Goal: Find specific page/section: Find specific page/section

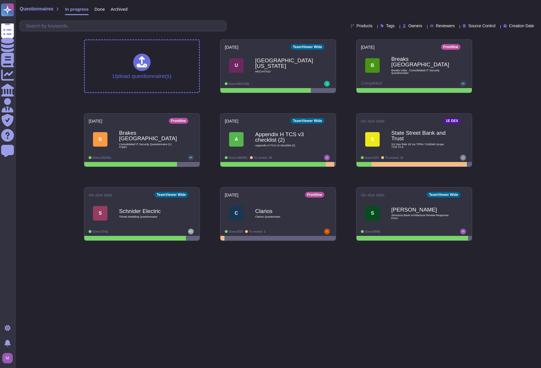
click at [49, 52] on div "Questionnaires In progress Done Archived Products Tags Owners Reviewers Source …" at bounding box center [278, 122] width 526 height 245
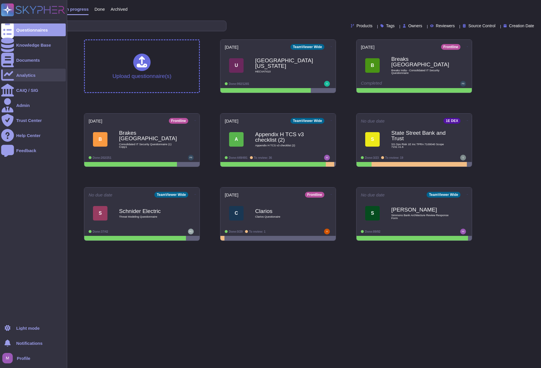
click at [29, 73] on div "Analytics" at bounding box center [25, 75] width 19 height 4
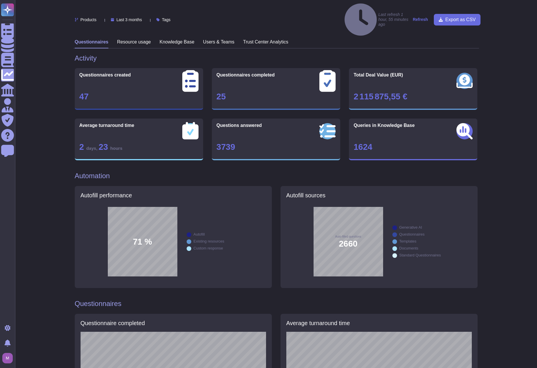
click at [258, 39] on h3 "Trust Center Analytics" at bounding box center [265, 42] width 45 height 6
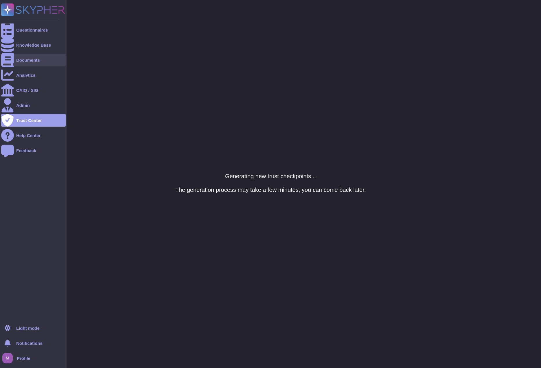
click at [24, 57] on div "Documents" at bounding box center [33, 60] width 65 height 13
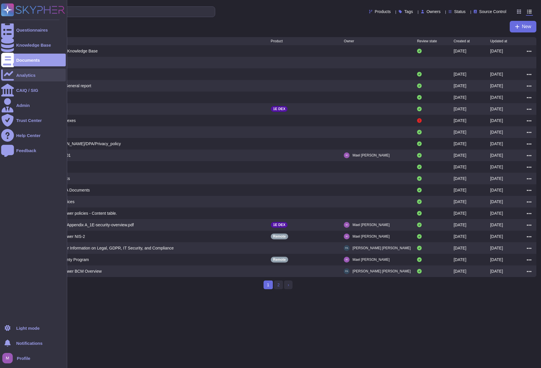
click at [27, 73] on div "Analytics" at bounding box center [25, 75] width 19 height 4
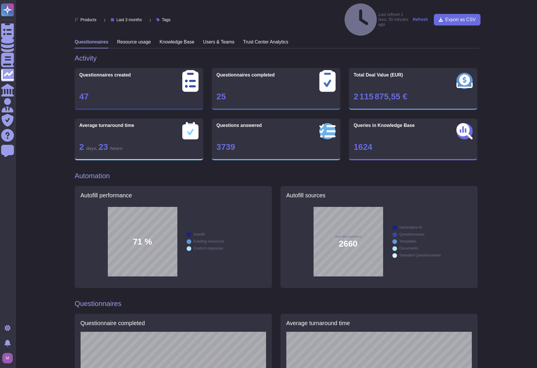
click at [189, 39] on div "Knowledge Base" at bounding box center [177, 43] width 35 height 9
